Goal: Information Seeking & Learning: Learn about a topic

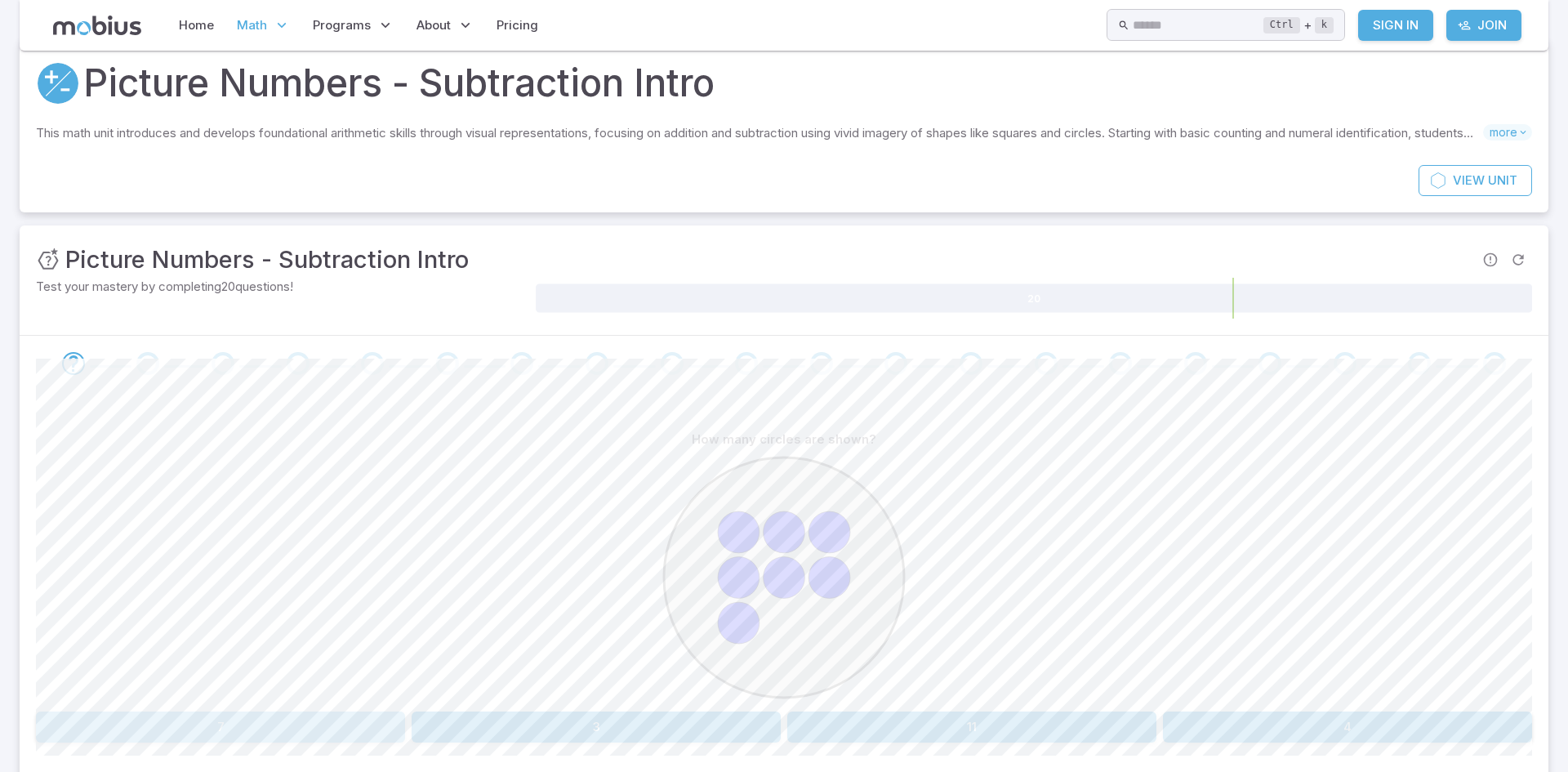
drag, startPoint x: 299, startPoint y: 716, endPoint x: 306, endPoint y: 727, distance: 13.0
click at [306, 727] on button "7" at bounding box center [221, 726] width 369 height 31
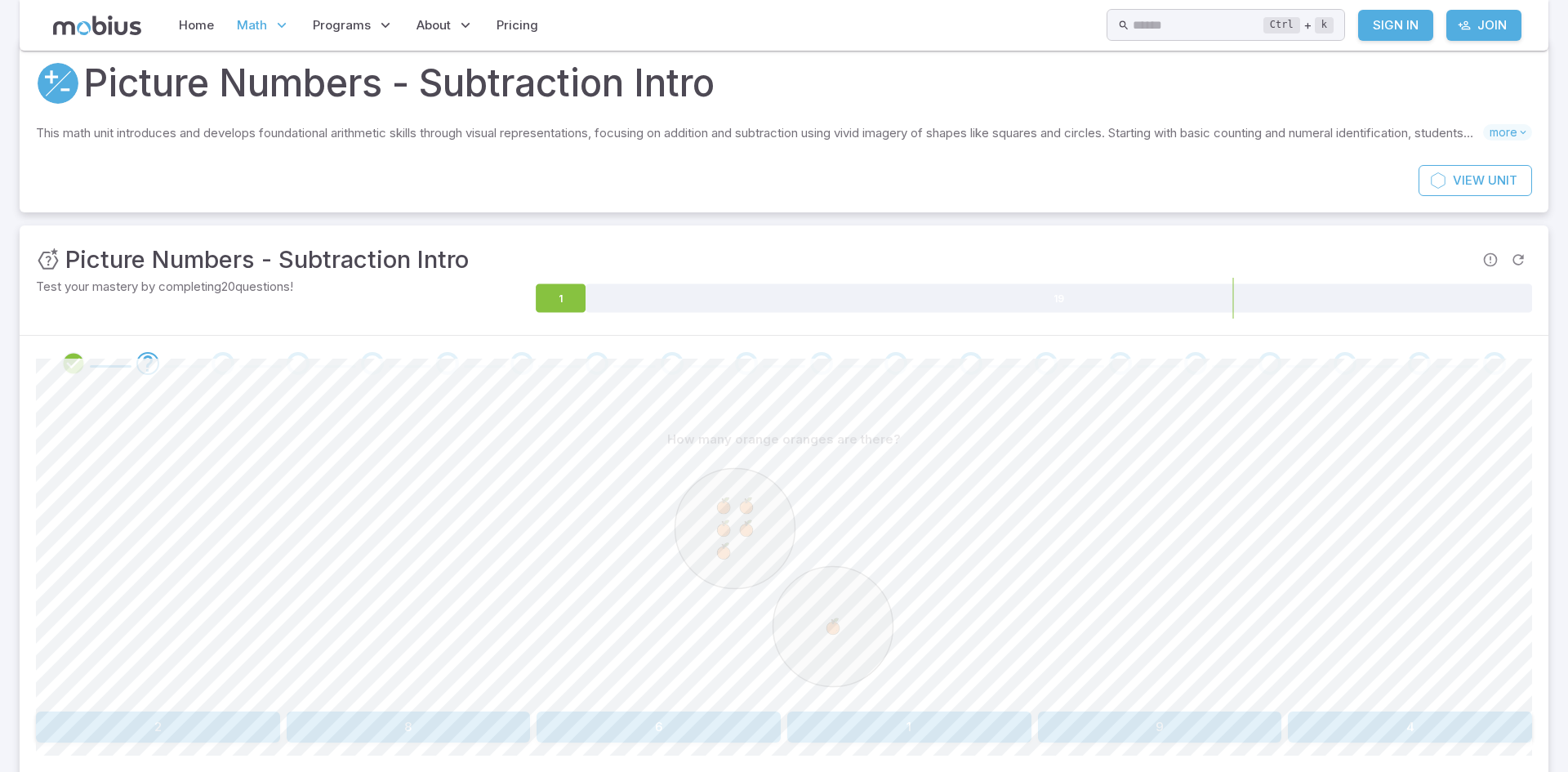
click at [641, 724] on button "6" at bounding box center [658, 726] width 244 height 31
click at [1332, 730] on button "9" at bounding box center [1409, 726] width 244 height 31
click at [209, 717] on button "six" at bounding box center [158, 726] width 244 height 31
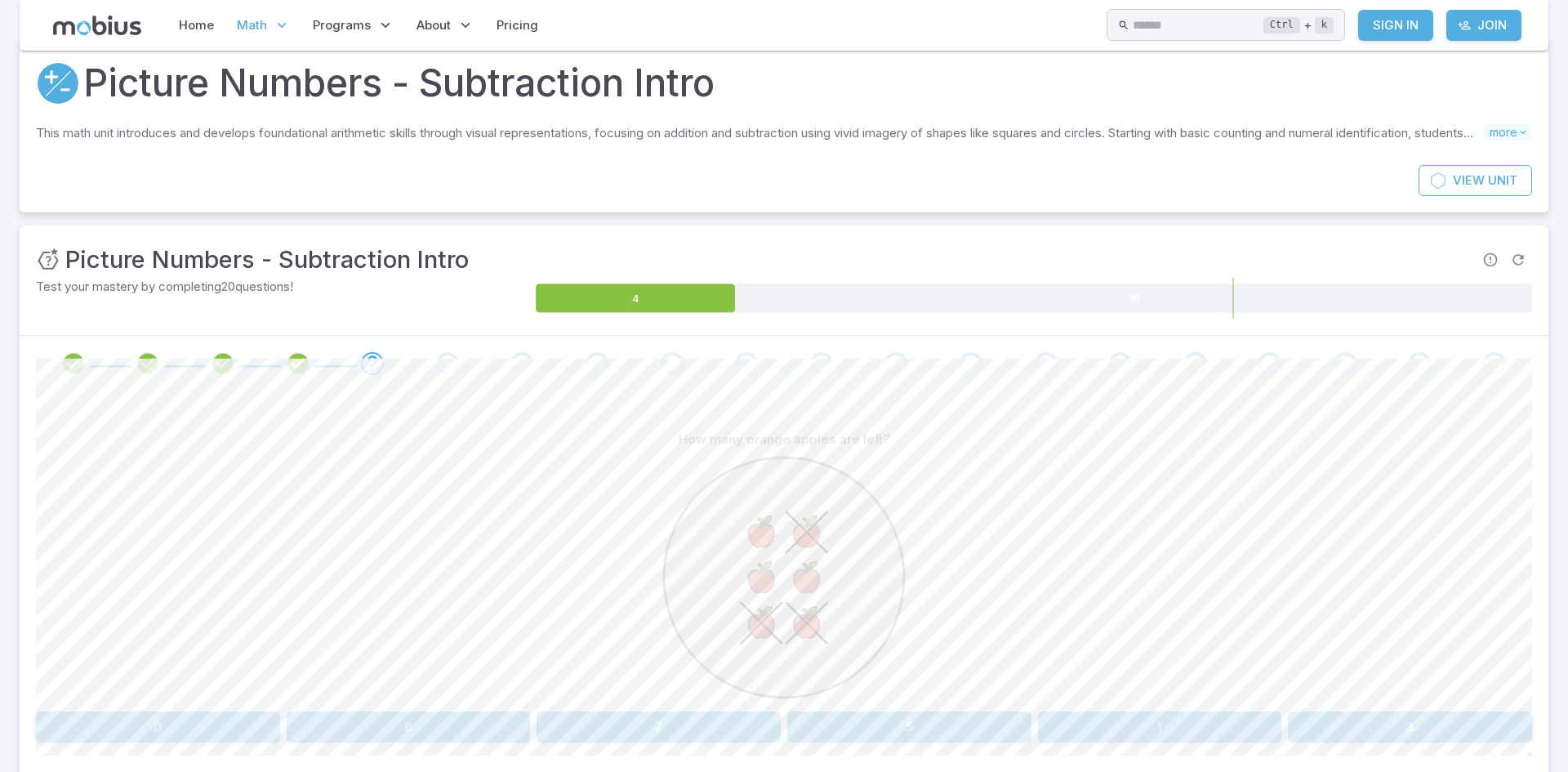
click at [421, 707] on div "How many orange apples are left? 0 6 7 5 1 3" at bounding box center [784, 582] width 1496 height 319
click at [416, 717] on button "6" at bounding box center [409, 726] width 244 height 31
click at [1381, 721] on button "9" at bounding box center [1409, 726] width 244 height 31
click at [1227, 729] on button "2" at bounding box center [1347, 726] width 369 height 31
click at [946, 734] on button "three" at bounding box center [972, 726] width 369 height 31
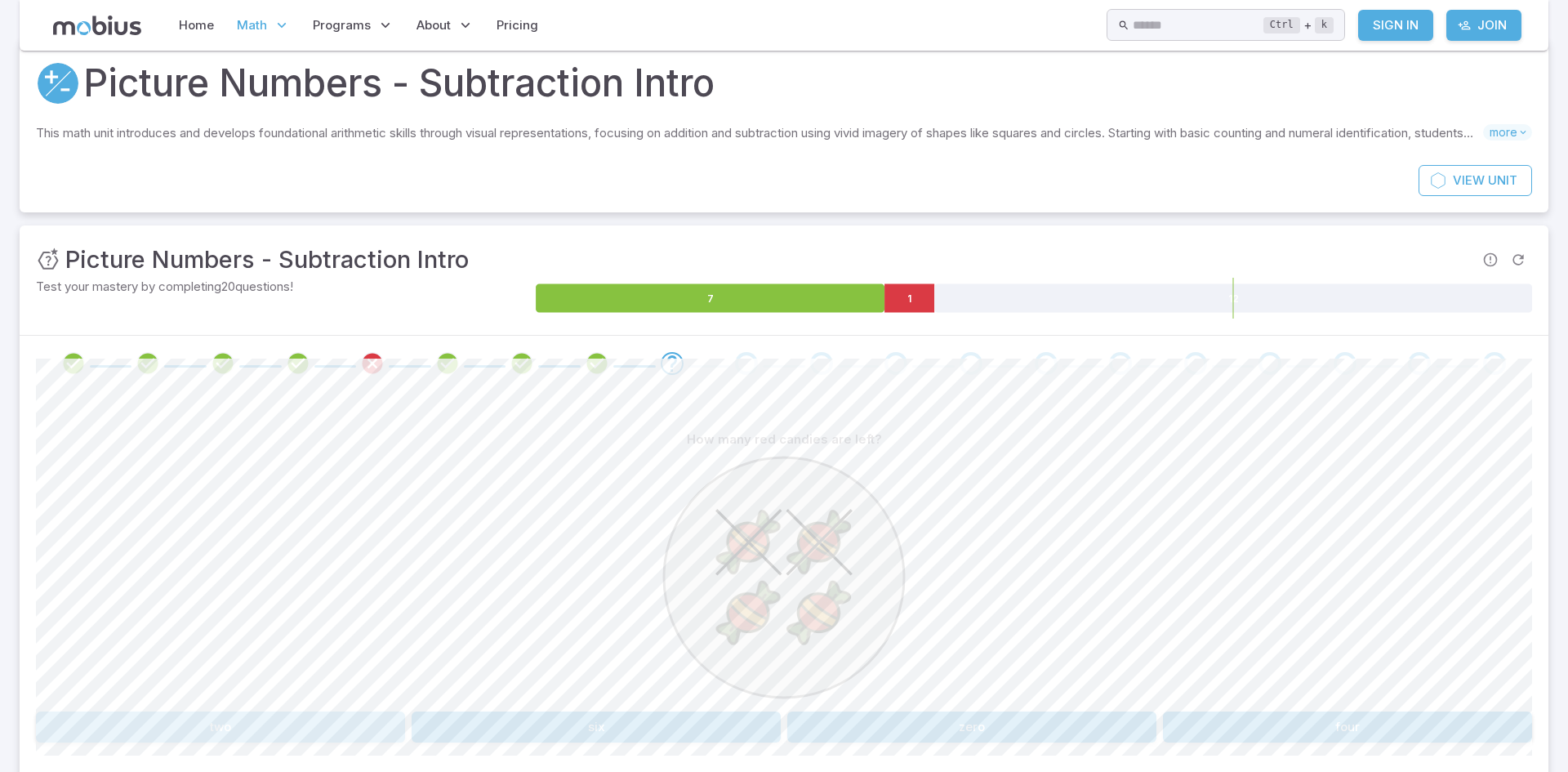
click at [279, 717] on button "two" at bounding box center [221, 726] width 369 height 31
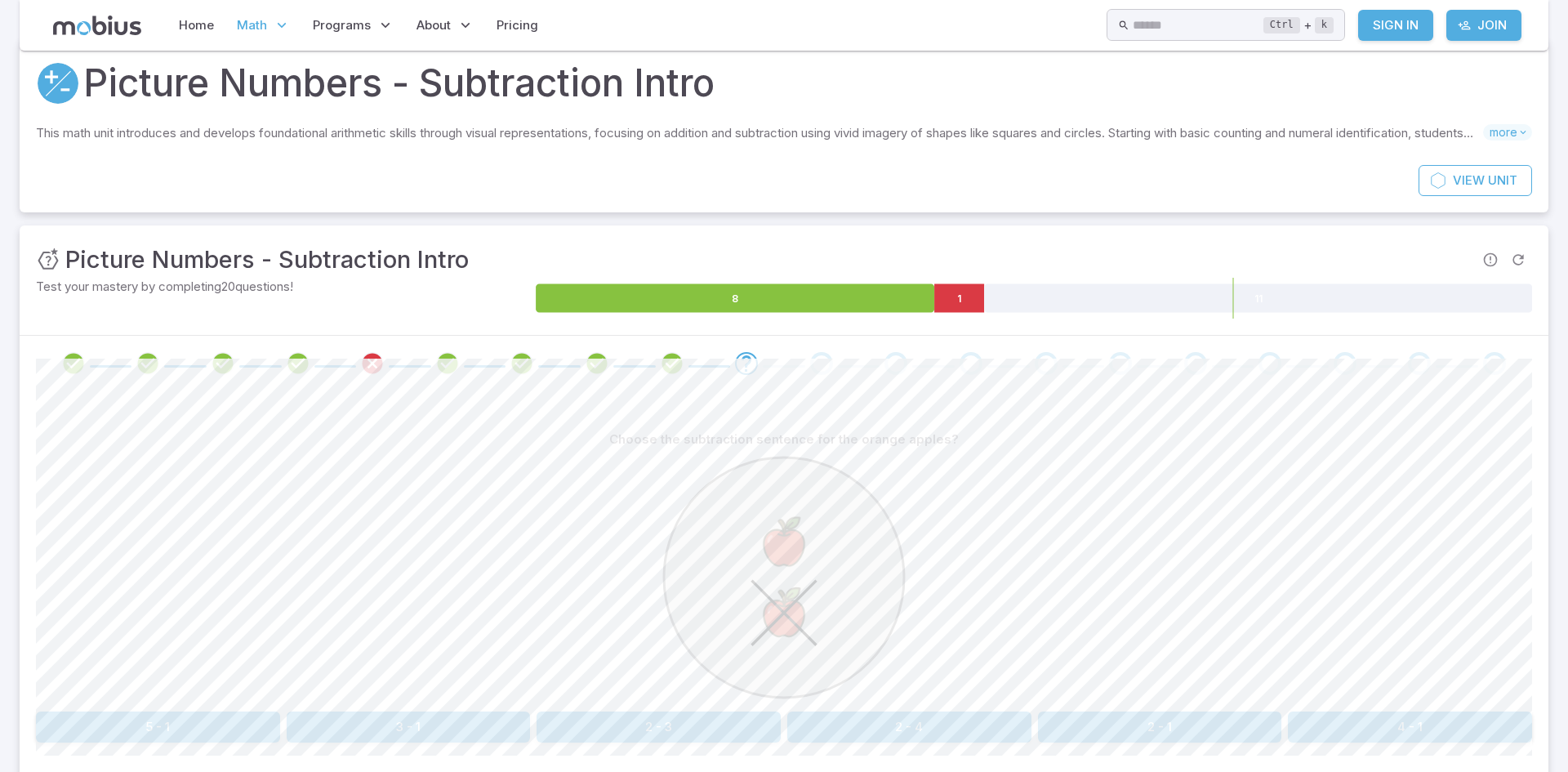
click at [1099, 715] on button "2 - 1" at bounding box center [1159, 726] width 244 height 31
click at [690, 736] on button "3 + 9" at bounding box center [658, 726] width 244 height 31
click at [1319, 737] on button "1 + 5" at bounding box center [1409, 726] width 244 height 31
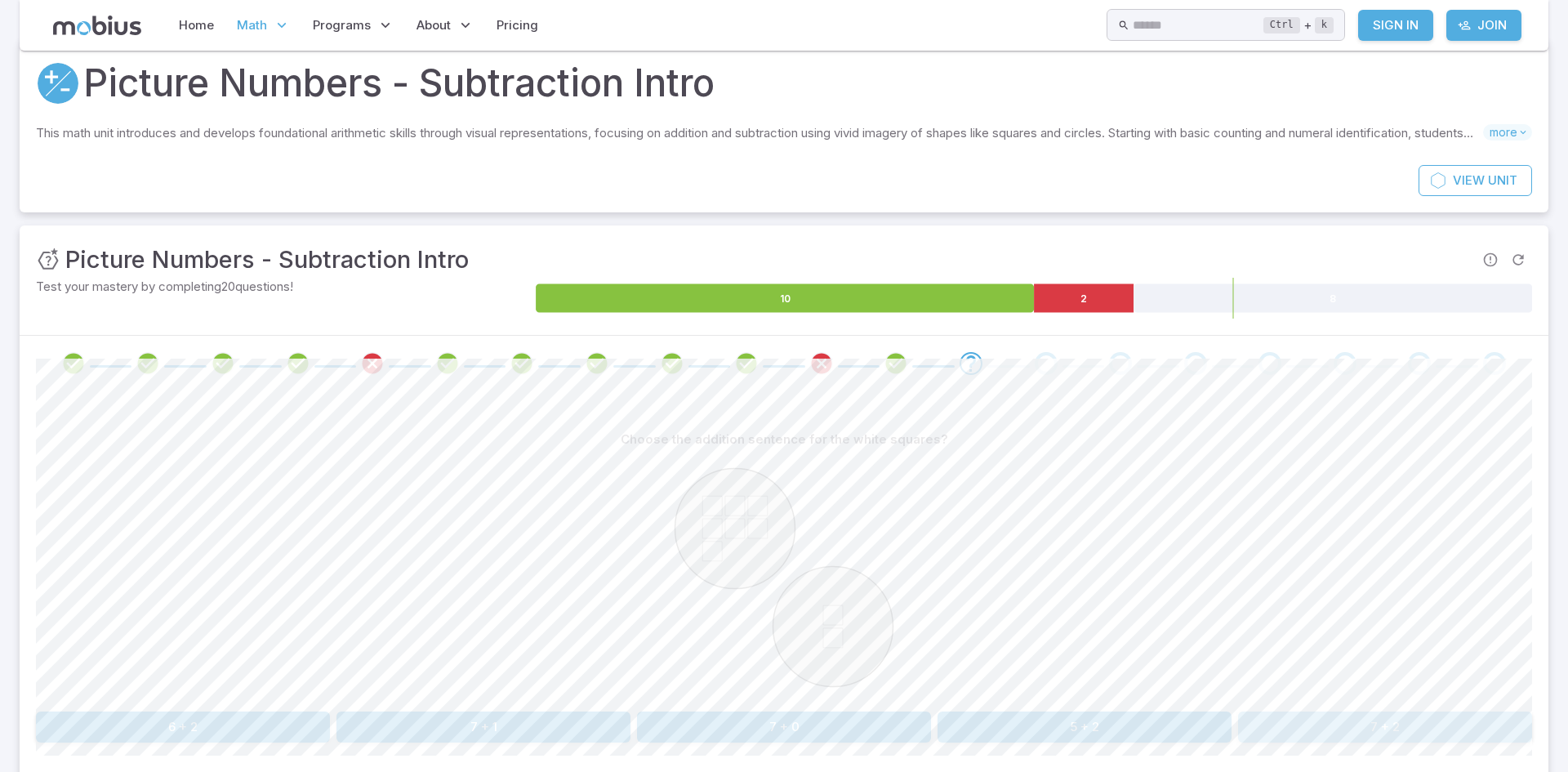
click at [1296, 718] on button "7 + 2" at bounding box center [1384, 726] width 294 height 31
click at [820, 712] on button "7 - 1" at bounding box center [909, 726] width 244 height 31
click at [711, 718] on button "three" at bounding box center [784, 726] width 294 height 31
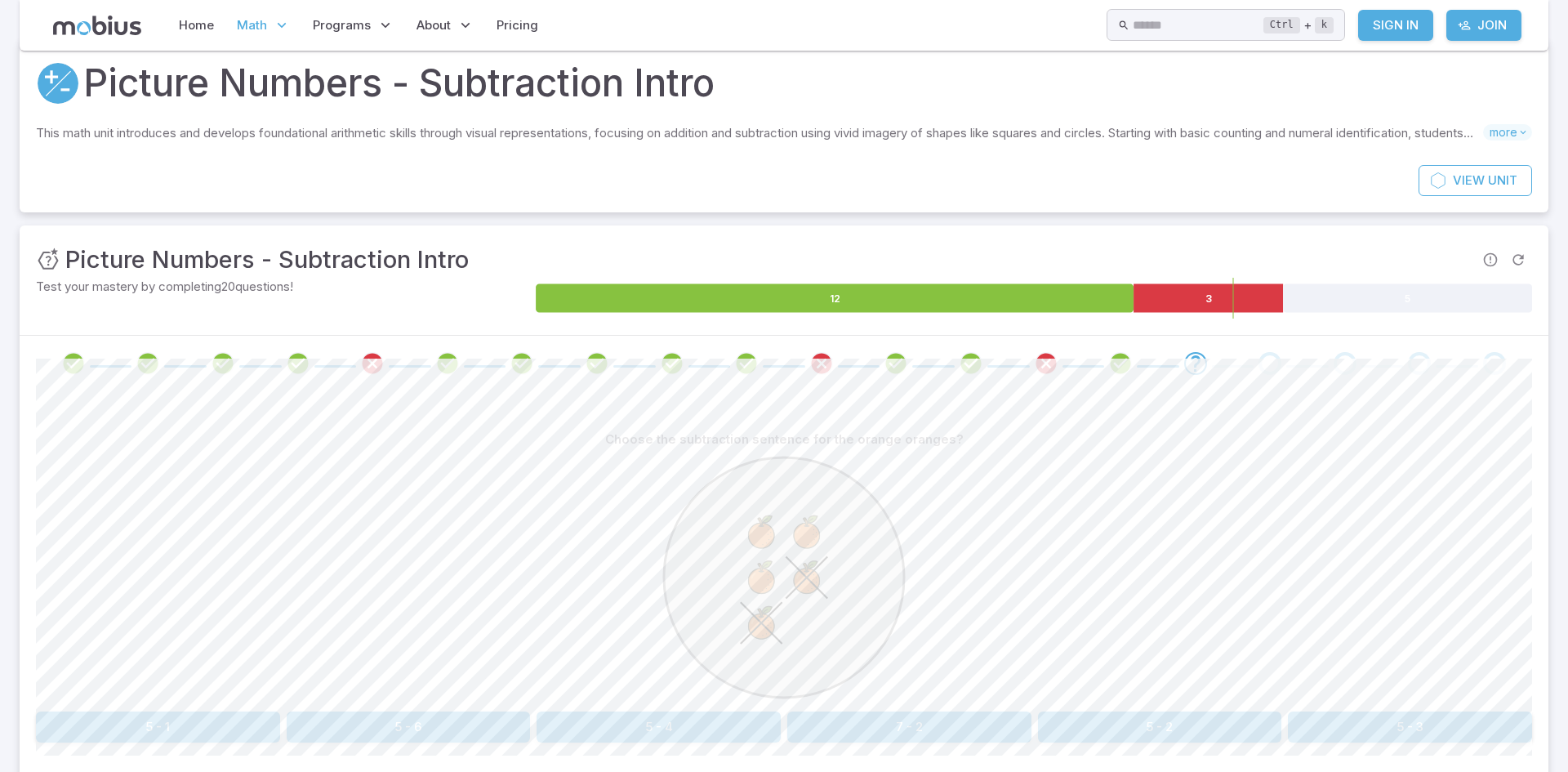
click at [1402, 731] on button "5 - 3" at bounding box center [1409, 726] width 244 height 31
click at [829, 613] on icon at bounding box center [833, 615] width 19 height 19
click at [1268, 734] on button "9 + 2" at bounding box center [1384, 726] width 294 height 31
click at [239, 723] on button "3 + 3" at bounding box center [158, 726] width 244 height 31
click at [1110, 717] on button "three" at bounding box center [1285, 726] width 494 height 31
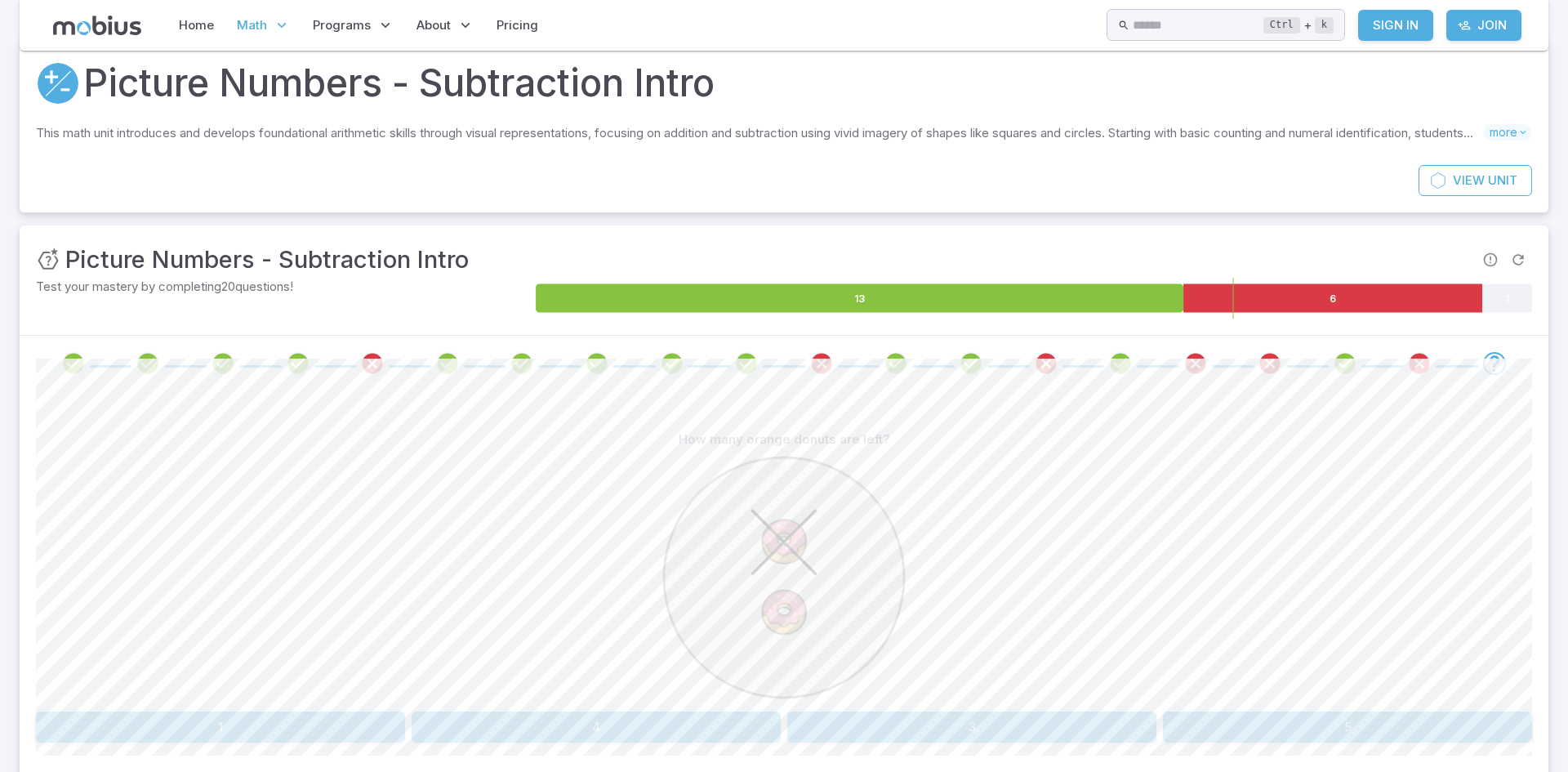
click at [167, 740] on button "1" at bounding box center [221, 726] width 369 height 31
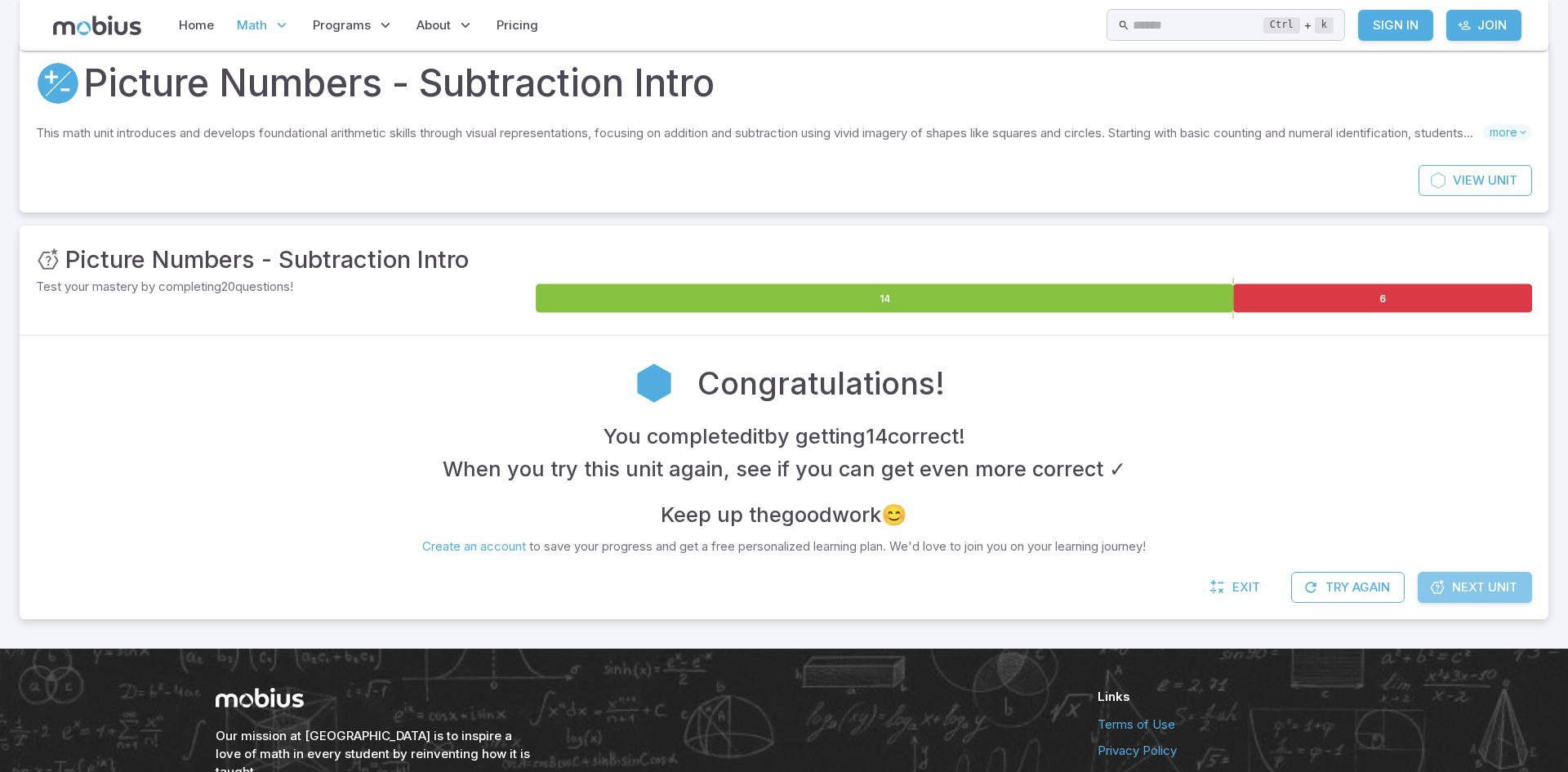
click at [1480, 581] on span "Next Unit" at bounding box center [1484, 587] width 65 height 18
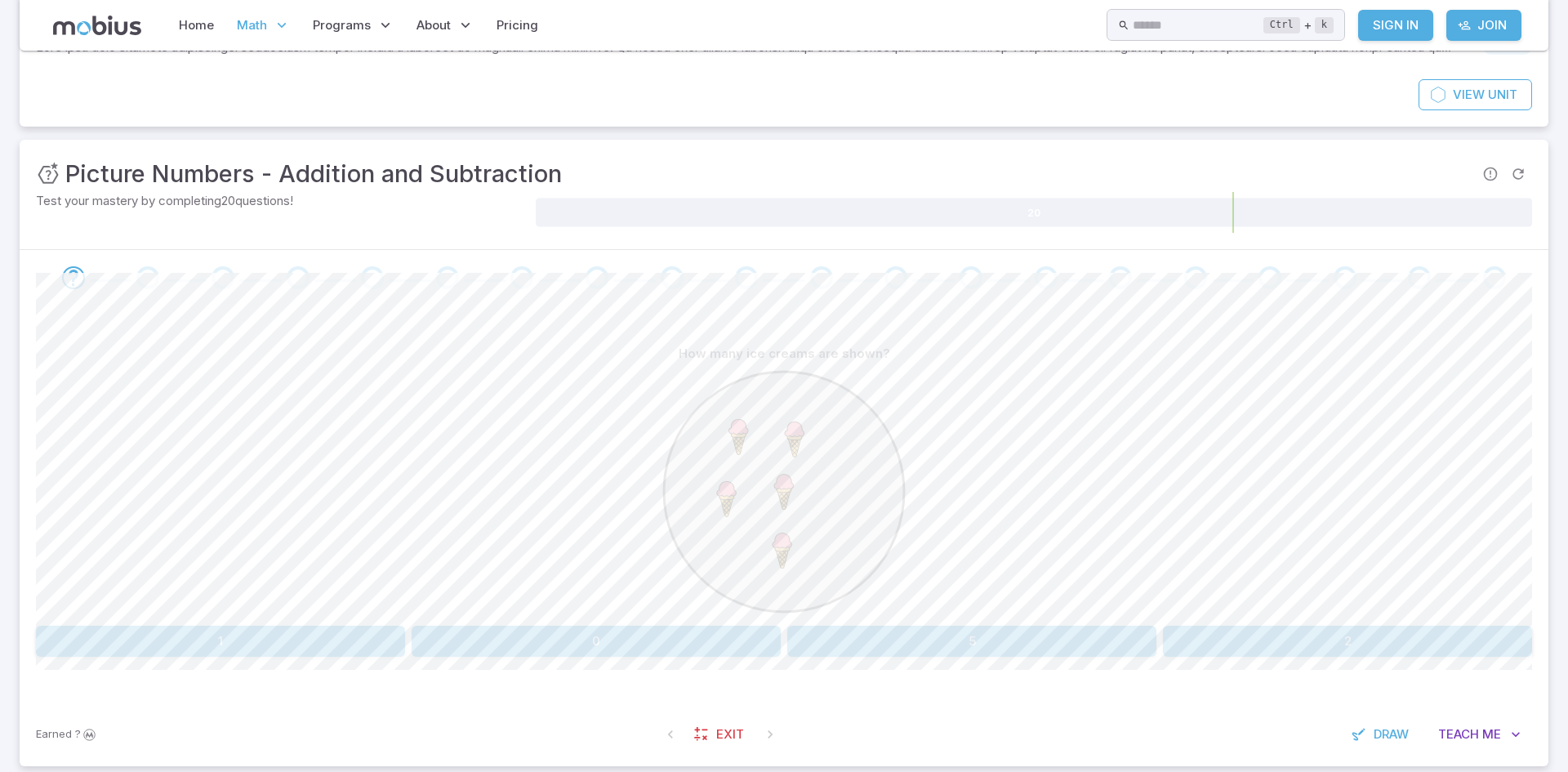
scroll to position [146, 0]
click at [1321, 79] on div "View Unit" at bounding box center [784, 99] width 1528 height 48
click at [1034, 618] on div "How many ice creams are shown? 1 0 5 2" at bounding box center [784, 493] width 1496 height 319
click at [1031, 635] on button "5" at bounding box center [972, 636] width 369 height 31
click at [756, 644] on button "4" at bounding box center [784, 636] width 294 height 31
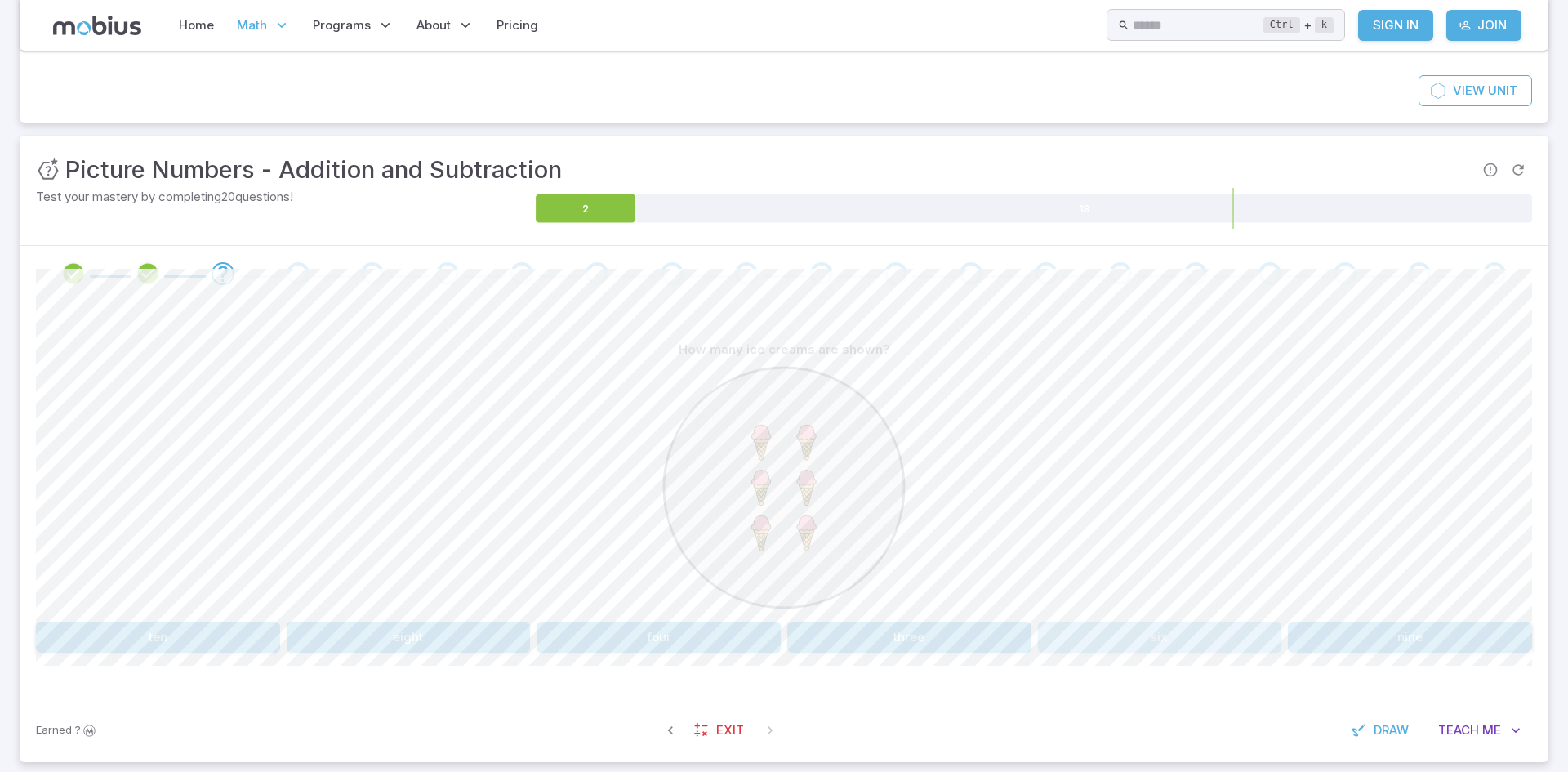
click at [1185, 639] on button "six" at bounding box center [1159, 636] width 244 height 31
click at [970, 635] on button "five" at bounding box center [972, 636] width 369 height 31
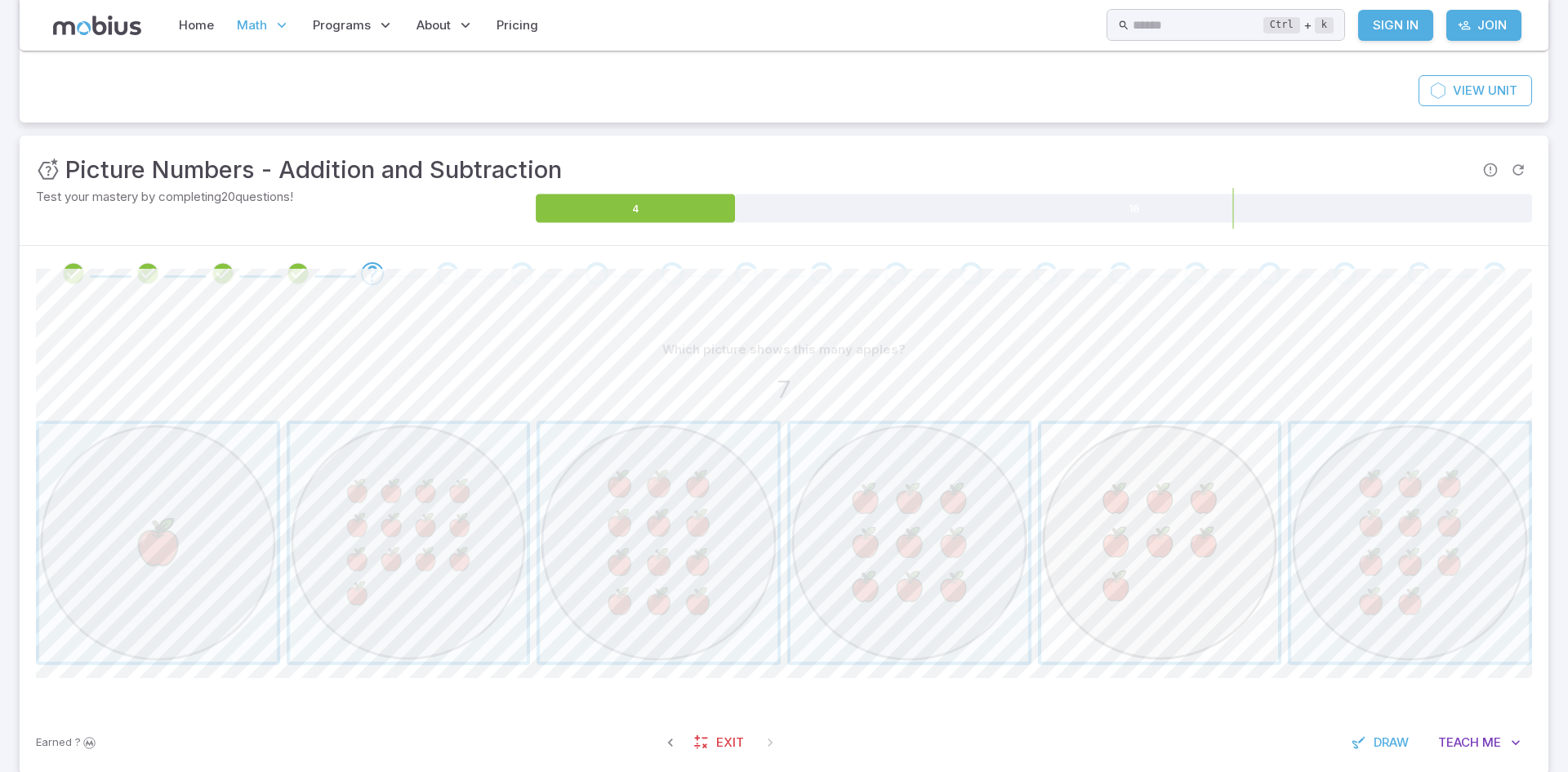
click at [1149, 563] on span "button" at bounding box center [1159, 542] width 237 height 237
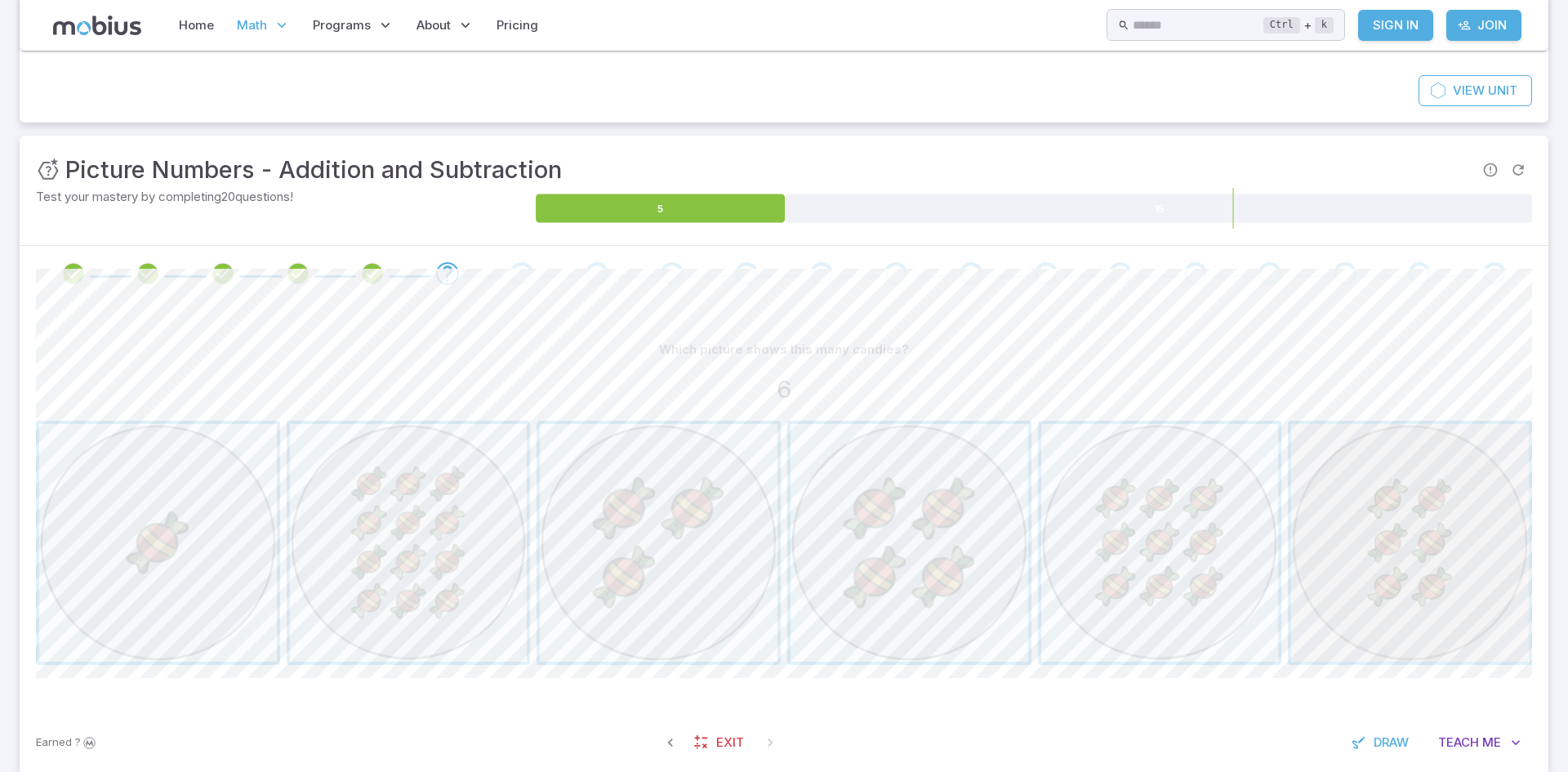
click at [1389, 565] on span "button" at bounding box center [1409, 542] width 237 height 237
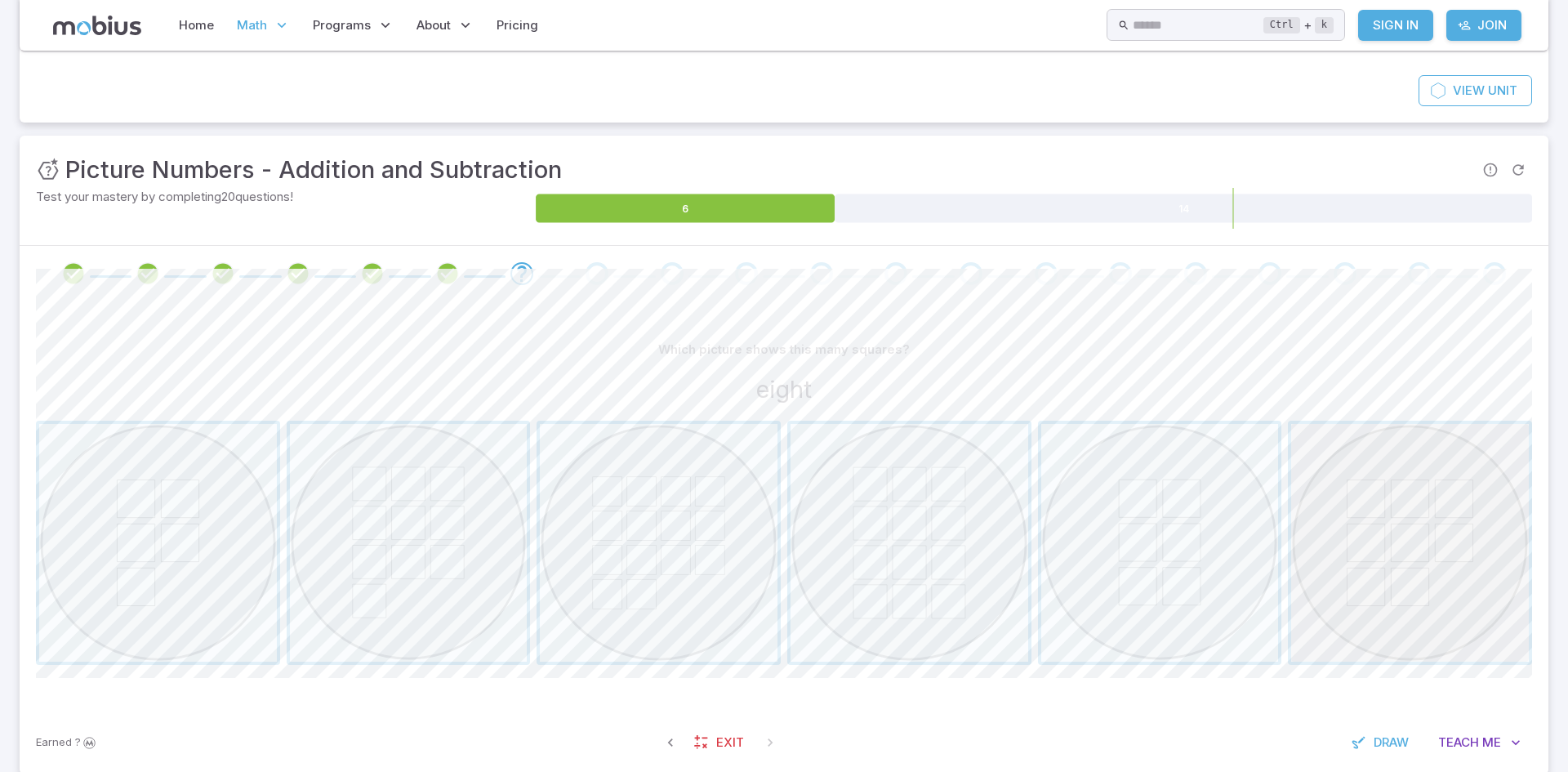
click at [1320, 583] on span "button" at bounding box center [1409, 542] width 237 height 237
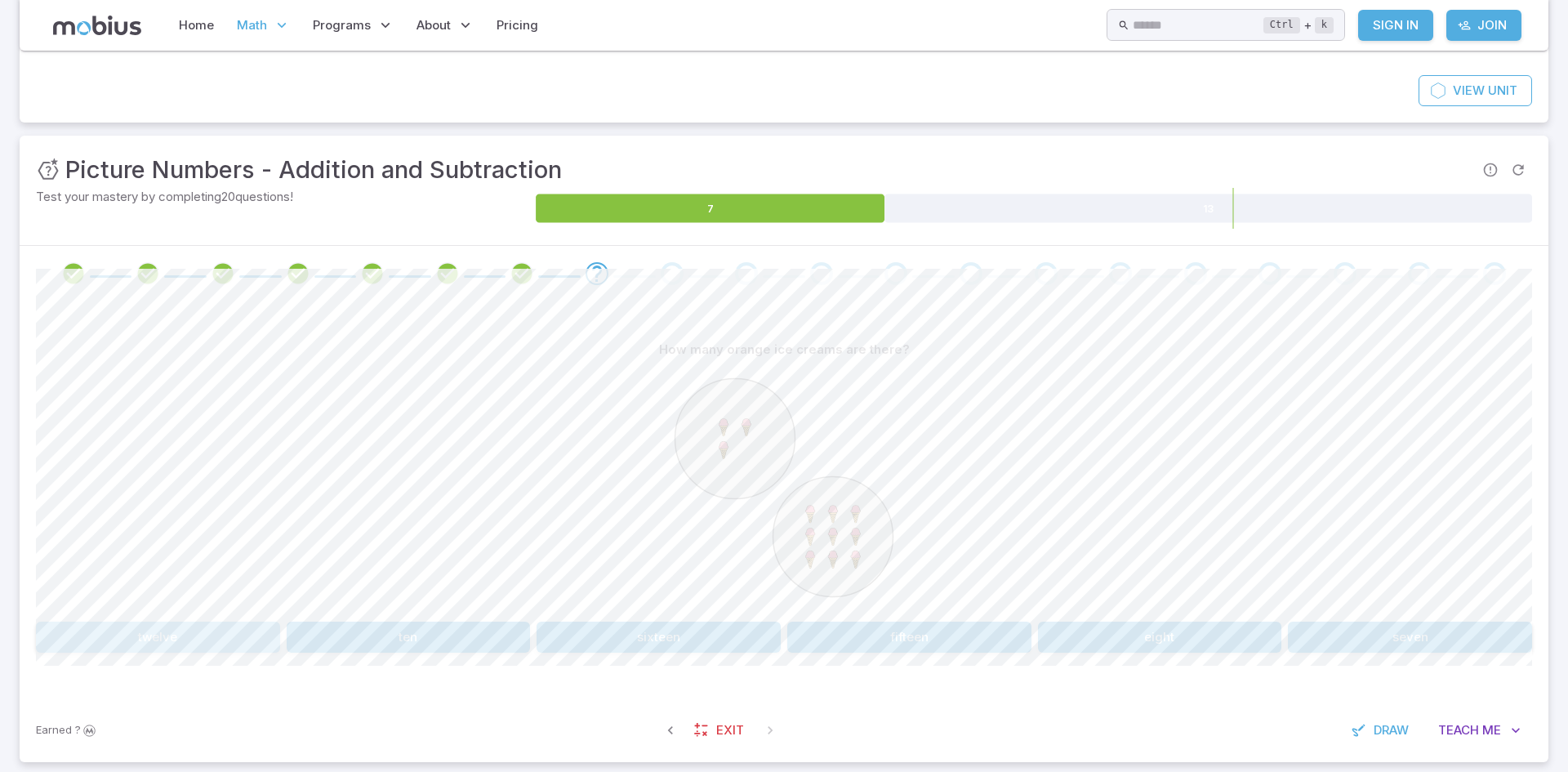
click at [109, 629] on button "twelve" at bounding box center [158, 636] width 244 height 31
drag, startPoint x: 659, startPoint y: 701, endPoint x: 884, endPoint y: 723, distance: 226.1
click at [739, 716] on div "Unit Mastery : Picture Numbers - Addition and Subtraction Test your mastery by …" at bounding box center [784, 449] width 1528 height 626
click at [1315, 654] on div "How many white squares are left? 0 6 4 2 Canvas actions 100 % Exit zen mode" at bounding box center [784, 499] width 1496 height 397
click at [1305, 646] on button "2" at bounding box center [1347, 636] width 369 height 31
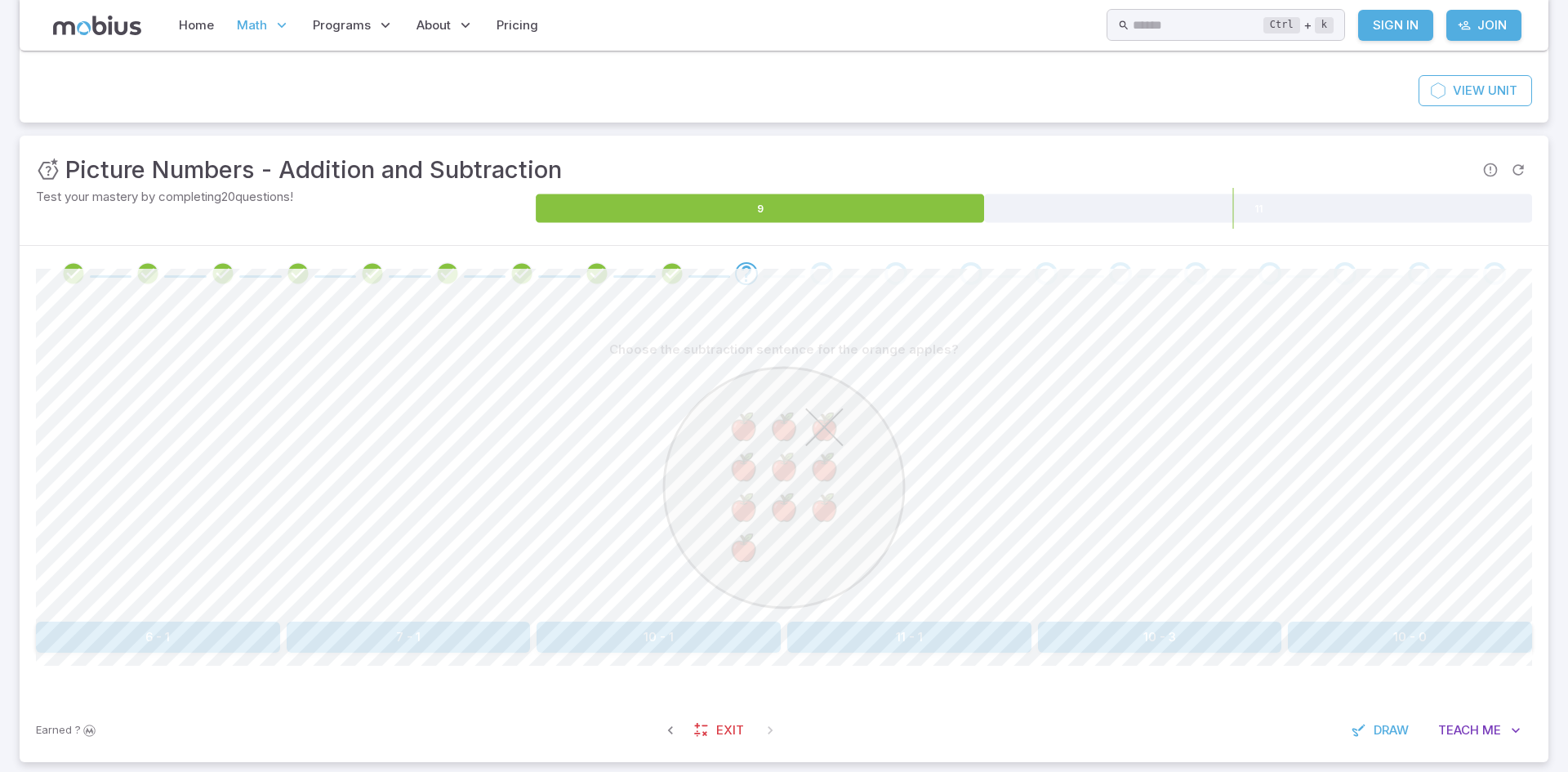
click at [709, 654] on div "Choose the subtraction sentence for the orange apples? 6 - 1 7 - 1 10 - 1 11 - …" at bounding box center [784, 499] width 1496 height 397
click at [703, 646] on button "10 - 1" at bounding box center [658, 636] width 244 height 31
click at [843, 640] on button "one" at bounding box center [972, 636] width 369 height 31
click at [508, 649] on button "1 - 2" at bounding box center [483, 636] width 294 height 31
click at [469, 626] on button "one" at bounding box center [283, 636] width 494 height 31
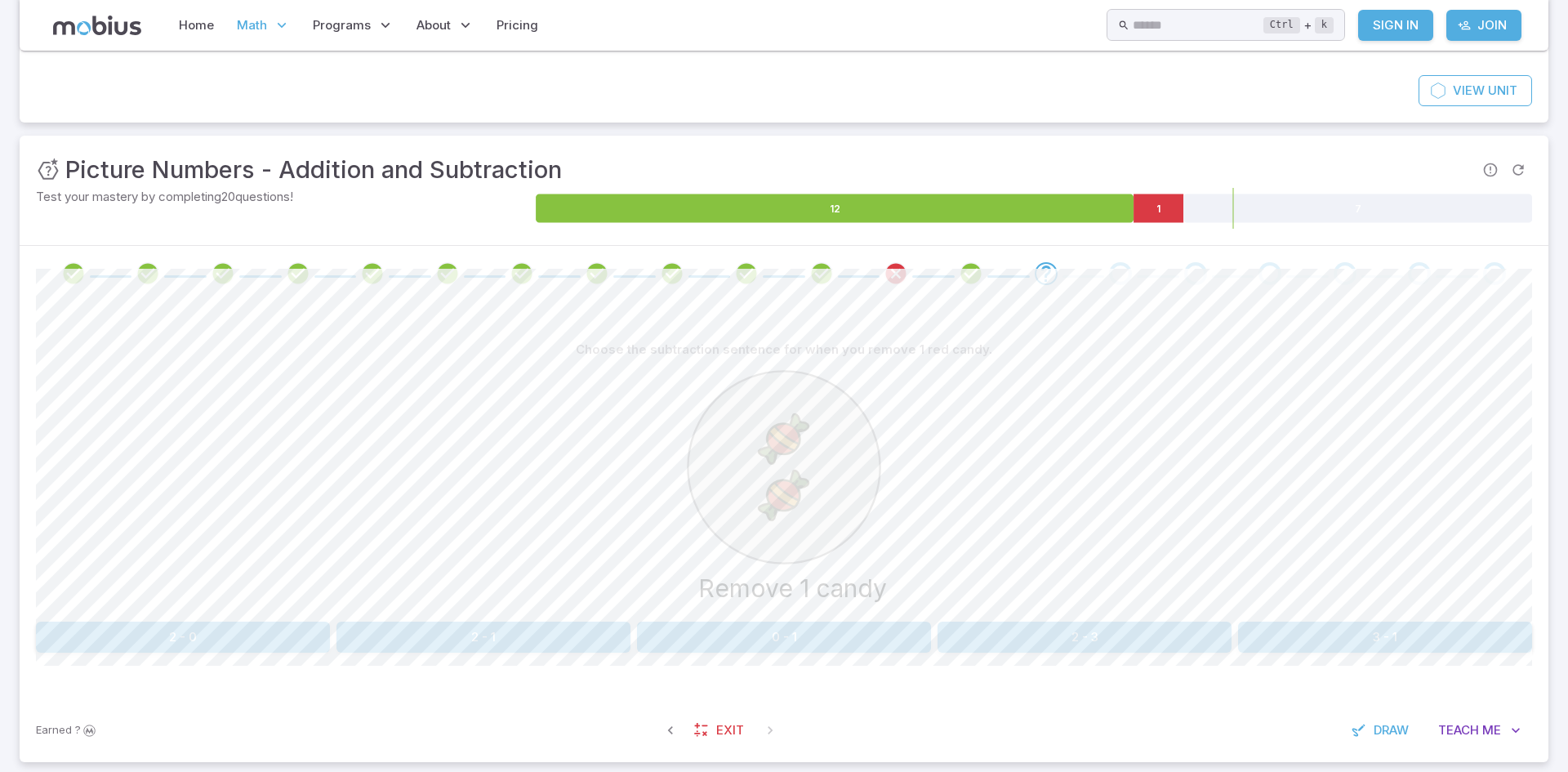
click at [283, 633] on button "2 - 0" at bounding box center [183, 636] width 294 height 31
click at [1407, 636] on button "5" at bounding box center [1384, 636] width 294 height 31
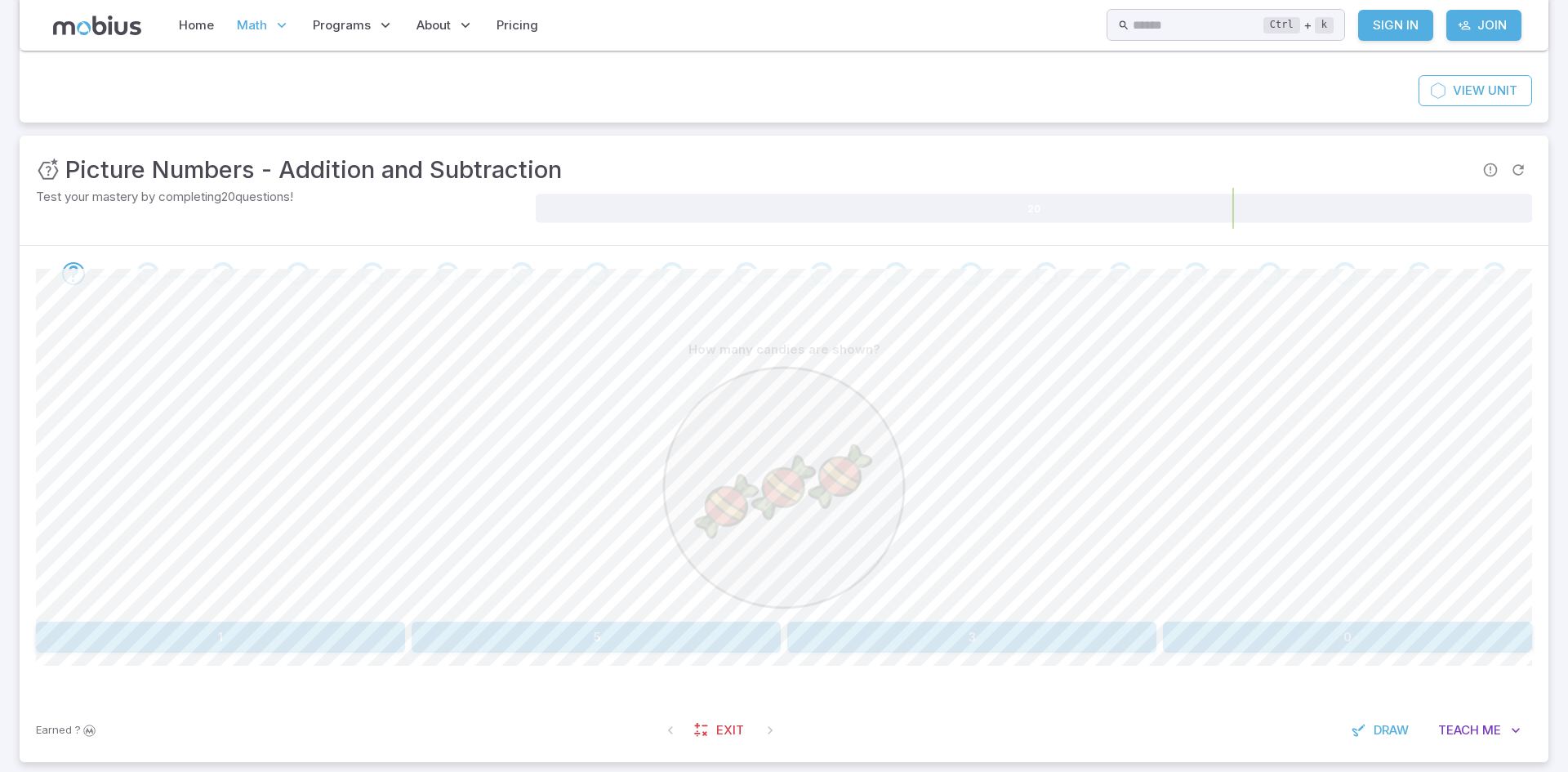
click at [1024, 619] on div "How many candies are shown? 1 5 3 0" at bounding box center [784, 493] width 1496 height 319
click at [1023, 626] on button "3" at bounding box center [972, 636] width 369 height 31
click at [1292, 609] on div at bounding box center [784, 490] width 1496 height 250
click at [1295, 638] on button "7" at bounding box center [1347, 636] width 369 height 31
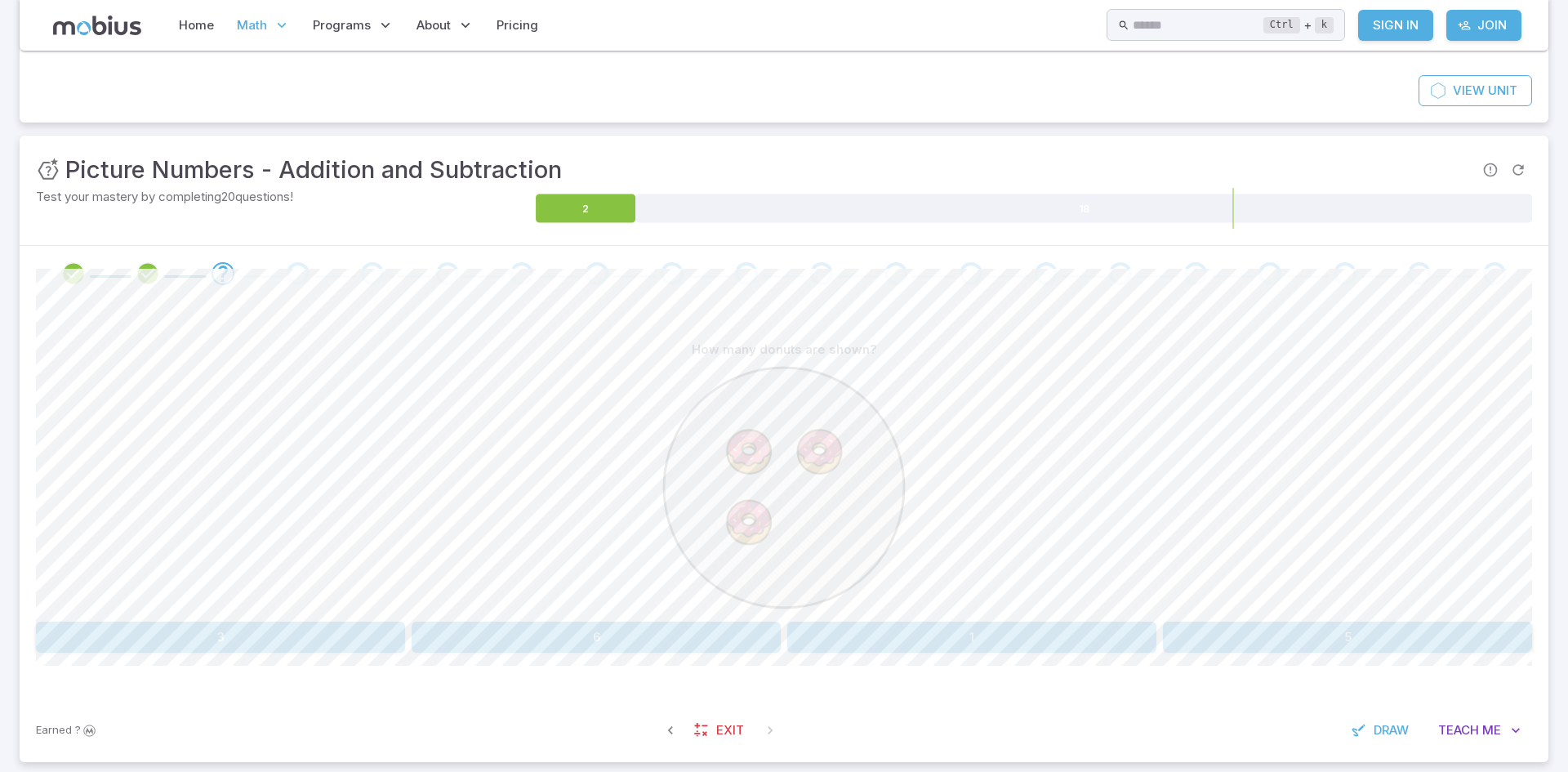
click at [150, 626] on button "3" at bounding box center [221, 636] width 369 height 31
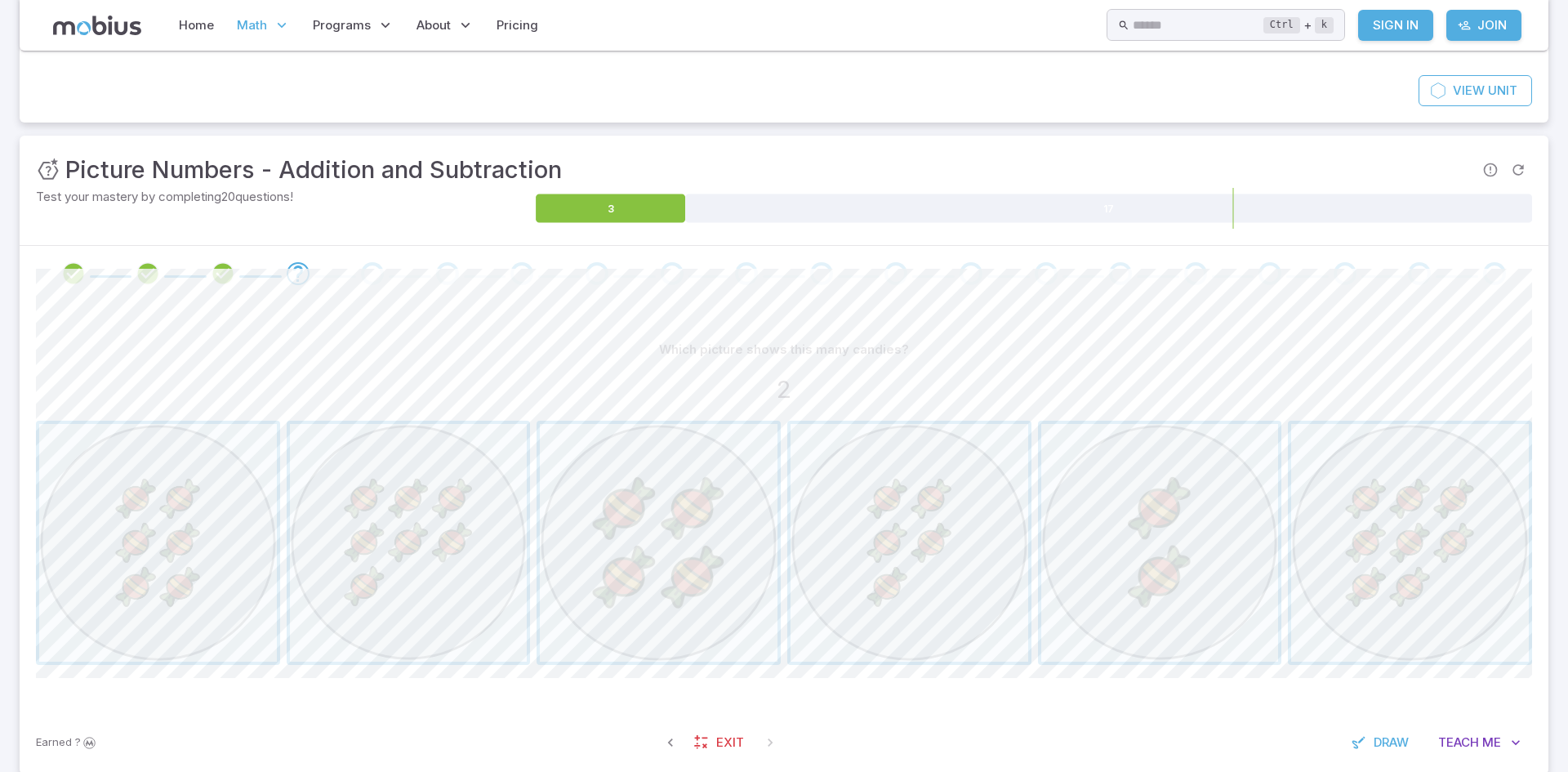
click at [150, 626] on span "button" at bounding box center [157, 542] width 237 height 237
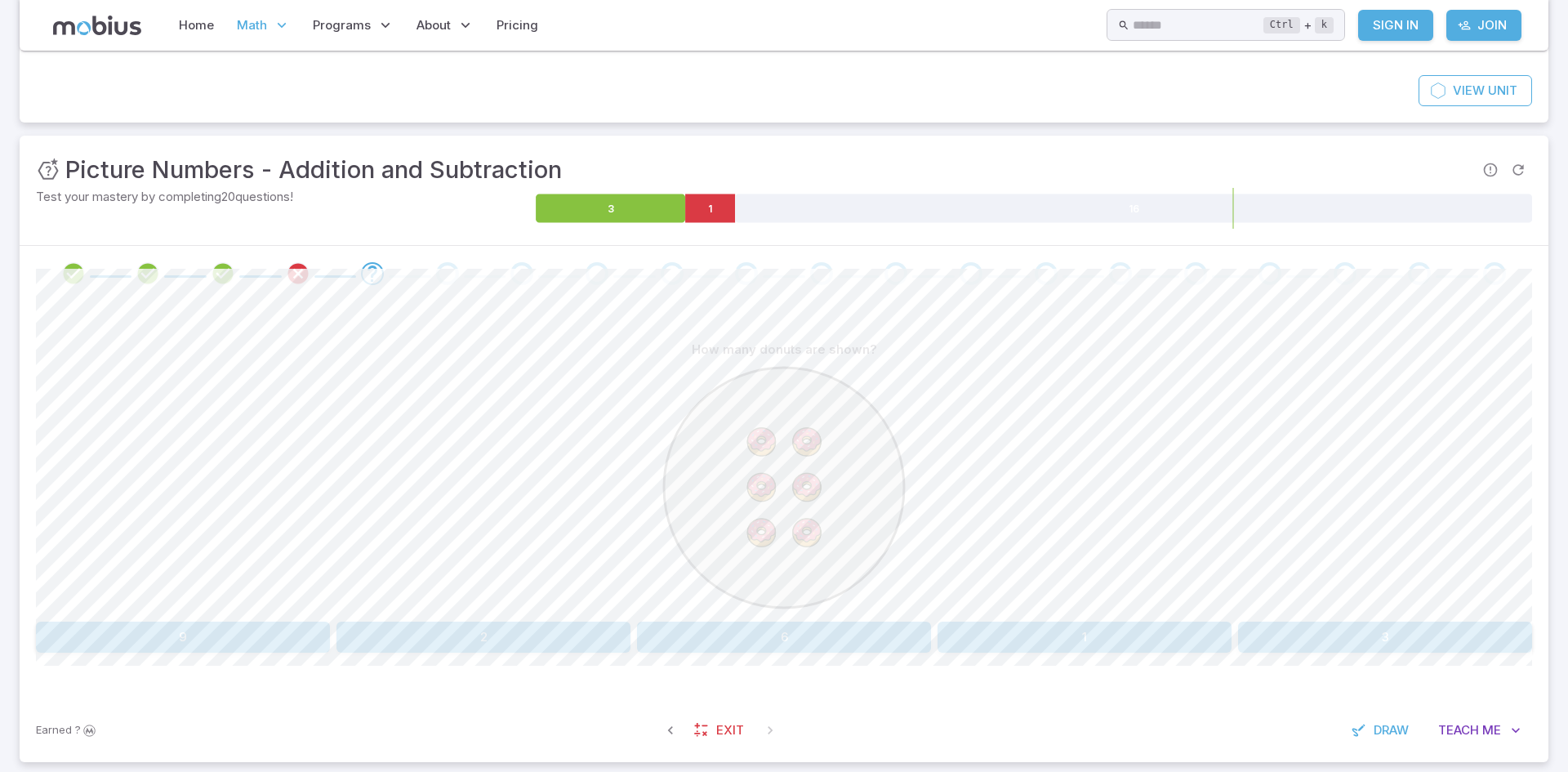
click at [851, 626] on button "6" at bounding box center [784, 636] width 294 height 31
click at [1134, 619] on div "How many oranges are shown? one nine eight three six two" at bounding box center [784, 493] width 1496 height 319
click at [1136, 649] on button "six" at bounding box center [1159, 636] width 244 height 31
click at [753, 433] on circle at bounding box center [735, 438] width 120 height 120
click at [586, 642] on button "9" at bounding box center [658, 636] width 244 height 31
